Goal: Information Seeking & Learning: Check status

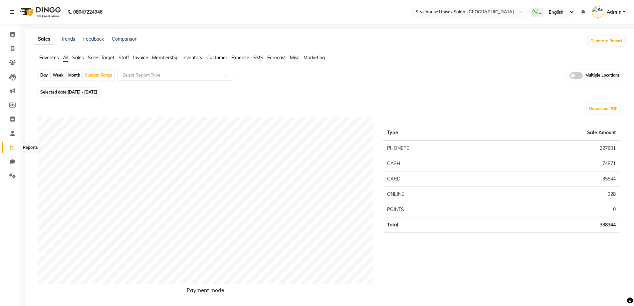
click at [12, 146] on icon at bounding box center [12, 147] width 5 height 5
click at [11, 48] on icon at bounding box center [13, 48] width 4 height 5
select select "service"
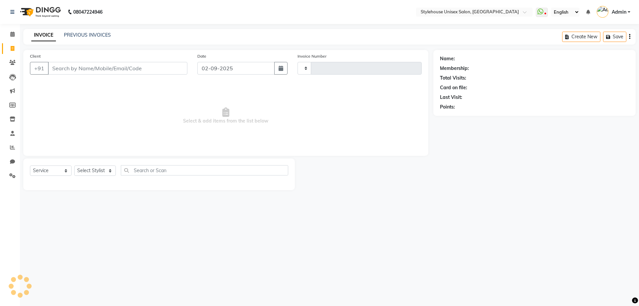
type input "1287"
select select "7906"
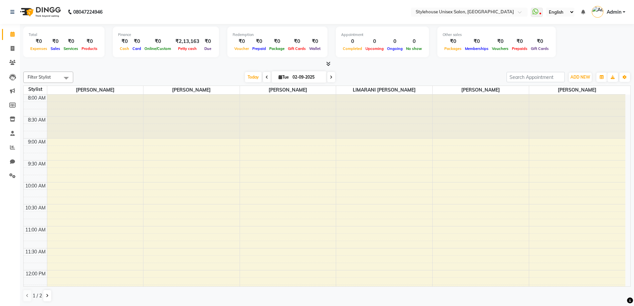
click at [612, 10] on span "Admin" at bounding box center [614, 12] width 15 height 7
click at [617, 11] on span "Admin" at bounding box center [614, 12] width 15 height 7
click at [593, 47] on link "Sign out" at bounding box center [591, 48] width 61 height 10
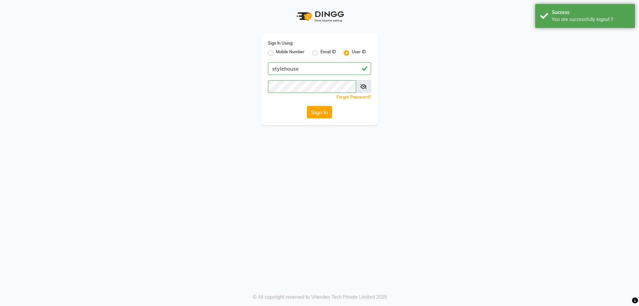
click at [115, 63] on app-login "Sign In Using: Mobile Number Email ID User ID stylehouse Remember me Forgot Pas…" at bounding box center [319, 62] width 639 height 125
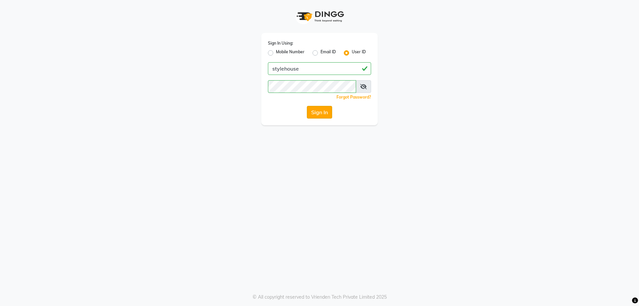
click at [319, 115] on button "Sign In" at bounding box center [319, 112] width 25 height 13
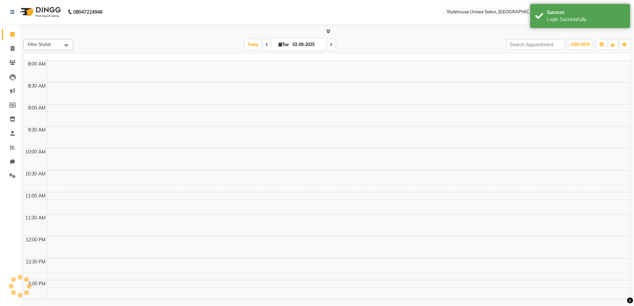
select select "en"
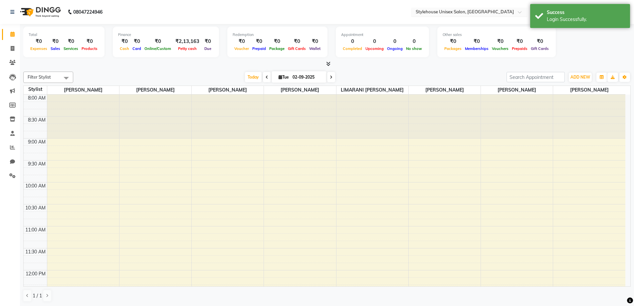
click at [466, 12] on input "text" at bounding box center [462, 12] width 97 height 7
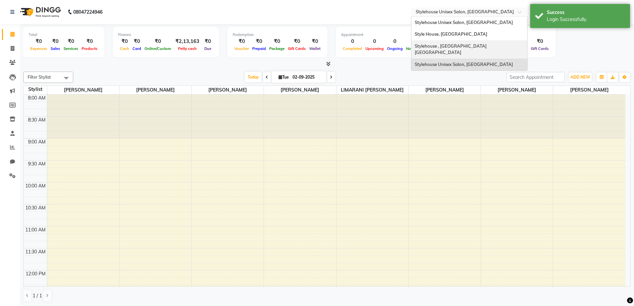
click at [470, 45] on span "Stylehouse , [GEOGRAPHIC_DATA] [GEOGRAPHIC_DATA]" at bounding box center [451, 49] width 73 height 12
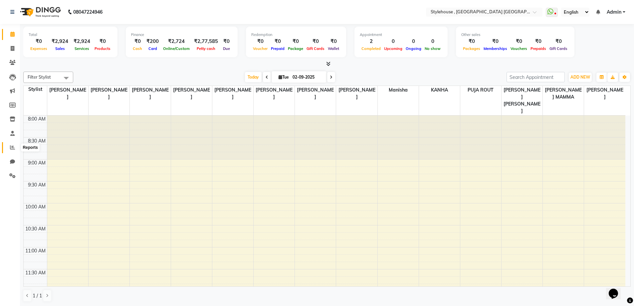
click at [12, 147] on icon at bounding box center [12, 147] width 5 height 5
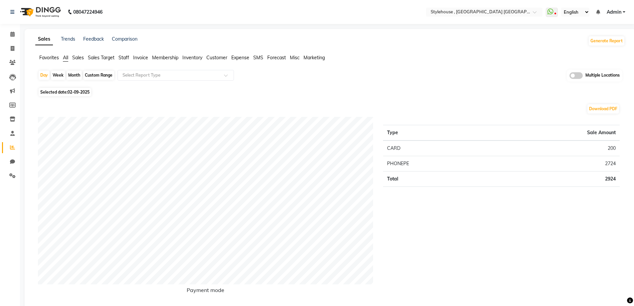
click at [98, 76] on div "Custom Range" at bounding box center [98, 75] width 31 height 9
select select "9"
select select "2025"
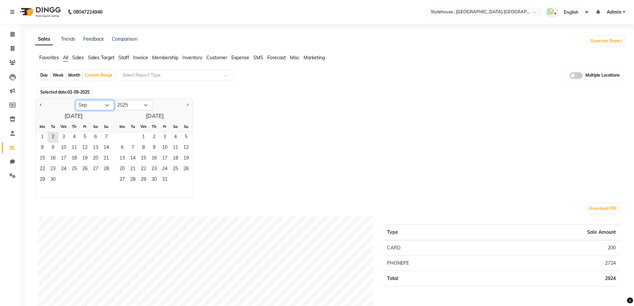
click at [87, 105] on select "Jan Feb Mar Apr May Jun [DATE] Aug Sep Oct Nov Dec" at bounding box center [95, 105] width 39 height 10
select select "8"
click at [76, 100] on select "Jan Feb Mar Apr May Jun [DATE] Aug Sep Oct Nov Dec" at bounding box center [95, 105] width 39 height 10
click at [84, 136] on span "1" at bounding box center [85, 137] width 11 height 11
click at [106, 179] on span "31" at bounding box center [106, 180] width 11 height 11
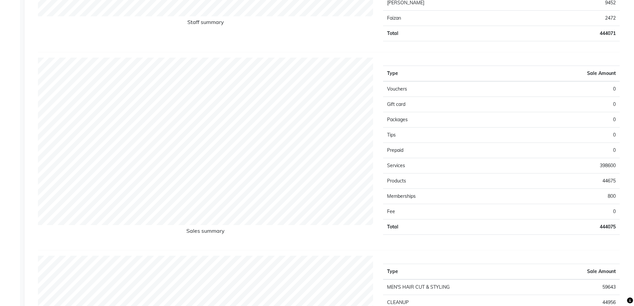
scroll to position [499, 0]
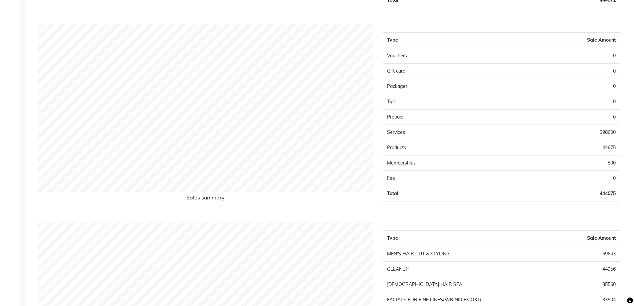
drag, startPoint x: 605, startPoint y: 135, endPoint x: 601, endPoint y: 134, distance: 4.3
click at [605, 135] on td "398600" at bounding box center [561, 132] width 118 height 15
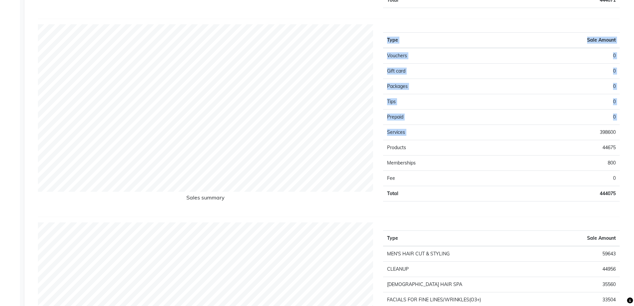
drag, startPoint x: 599, startPoint y: 131, endPoint x: 621, endPoint y: 131, distance: 22.0
click at [621, 131] on div "Type Sale Amount Vouchers 0 Gift card 0 Packages 0 Tips 0 Prepaid 0 Services 39…" at bounding box center [501, 117] width 247 height 187
click at [613, 131] on td "398600" at bounding box center [561, 132] width 118 height 15
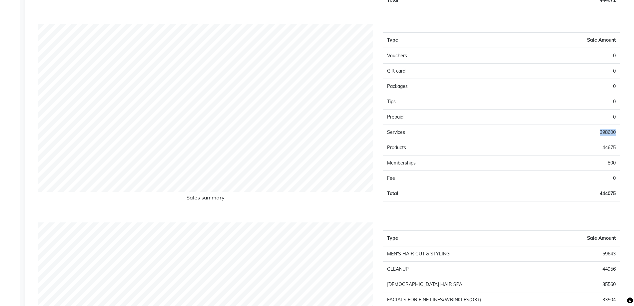
drag, startPoint x: 601, startPoint y: 133, endPoint x: 617, endPoint y: 133, distance: 16.0
click at [617, 133] on td "398600" at bounding box center [561, 132] width 118 height 15
